Goal: Information Seeking & Learning: Learn about a topic

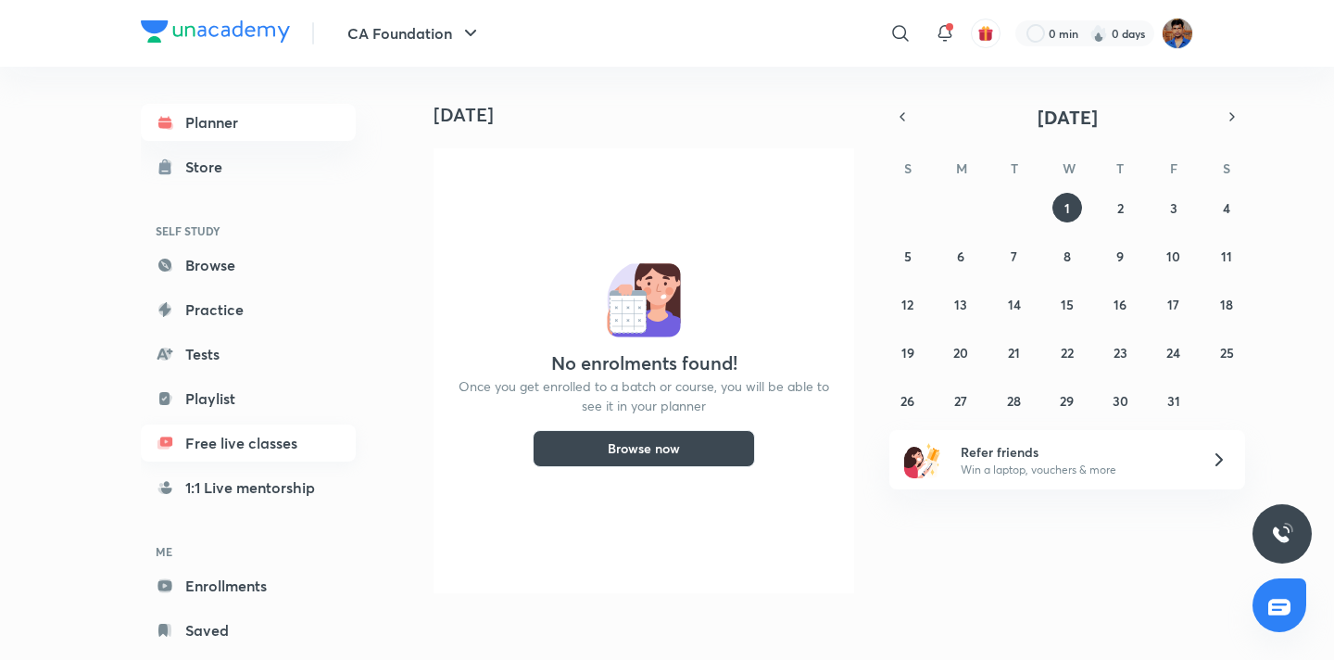
click at [252, 436] on link "Free live classes" at bounding box center [248, 442] width 215 height 37
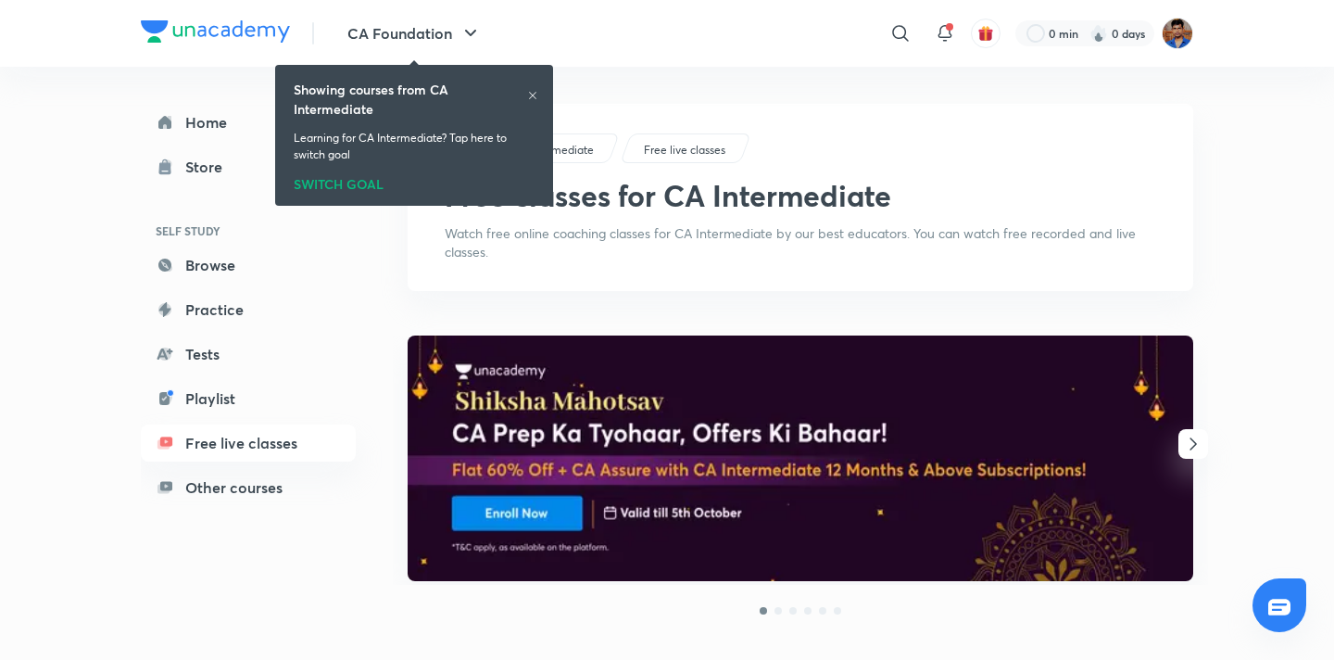
click at [344, 184] on div "SWITCH GOAL" at bounding box center [414, 180] width 241 height 20
